Goal: Task Accomplishment & Management: Use online tool/utility

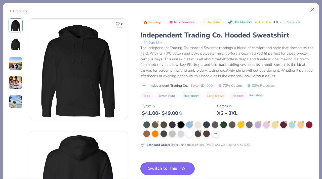
scroll to position [592, 0]
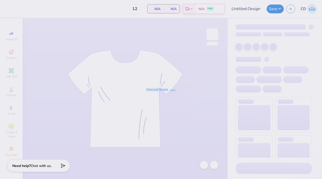
type input "IU Zeta Pinktoberfest Jerseys"
type input "50"
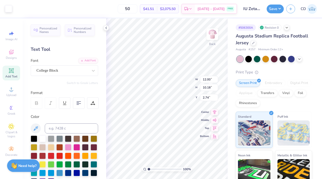
scroll to position [4, 1]
type textarea "3"
type textarea "25"
click at [211, 37] on img at bounding box center [212, 34] width 20 height 20
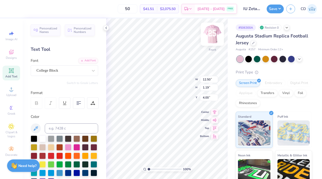
type textarea "THINK PINK"
type input "12.60"
type input "2.05"
type input "3.13"
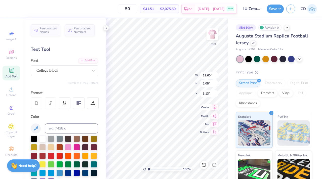
click at [215, 110] on icon at bounding box center [214, 108] width 7 height 6
click at [212, 36] on img at bounding box center [212, 34] width 20 height 20
type input "0.83"
click at [215, 106] on icon at bounding box center [214, 108] width 3 height 4
click at [215, 107] on icon at bounding box center [214, 108] width 7 height 6
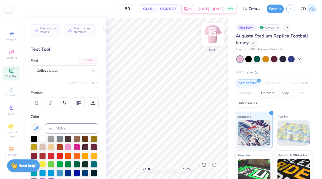
click at [215, 31] on img at bounding box center [212, 34] width 20 height 20
type input "3.00"
type input "12.50"
type input "10.61"
type input "0.50"
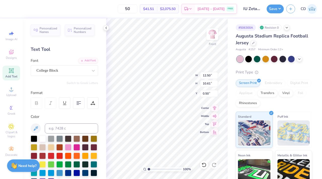
click at [162, 18] on div "50 $41.51 Per Item $2,075.50 Total Est. Delivery Aug 25 - 28 FREE Design Title …" at bounding box center [161, 89] width 322 height 179
click at [211, 35] on img at bounding box center [212, 34] width 20 height 20
click at [211, 35] on img at bounding box center [213, 34] width 10 height 10
type input "0.89"
click at [274, 10] on button "Save" at bounding box center [275, 8] width 17 height 9
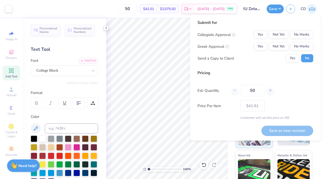
click at [107, 28] on icon at bounding box center [106, 28] width 4 height 4
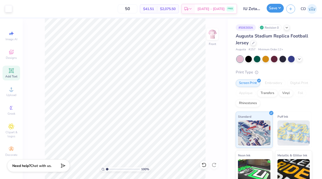
click at [278, 11] on button "Save" at bounding box center [275, 8] width 17 height 9
click at [255, 44] on div at bounding box center [254, 43] width 6 height 6
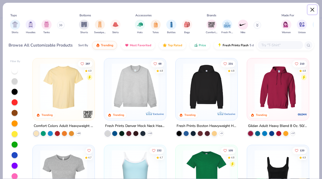
click at [312, 8] on button "Close" at bounding box center [313, 10] width 10 height 10
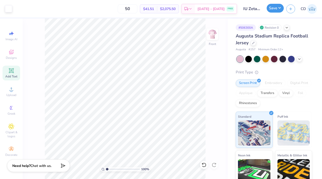
click at [278, 5] on button "Save" at bounding box center [275, 8] width 17 height 9
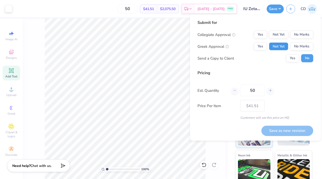
click at [281, 49] on button "Not Yet" at bounding box center [278, 47] width 19 height 8
click at [297, 36] on button "No Marks" at bounding box center [302, 35] width 23 height 8
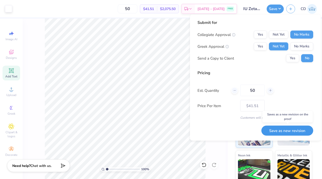
click at [279, 130] on button "Save as new revision" at bounding box center [288, 131] width 52 height 10
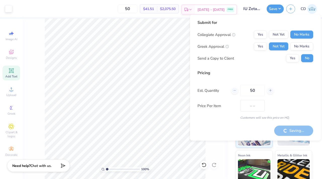
type input "$41.51"
